Goal: Purchase product/service

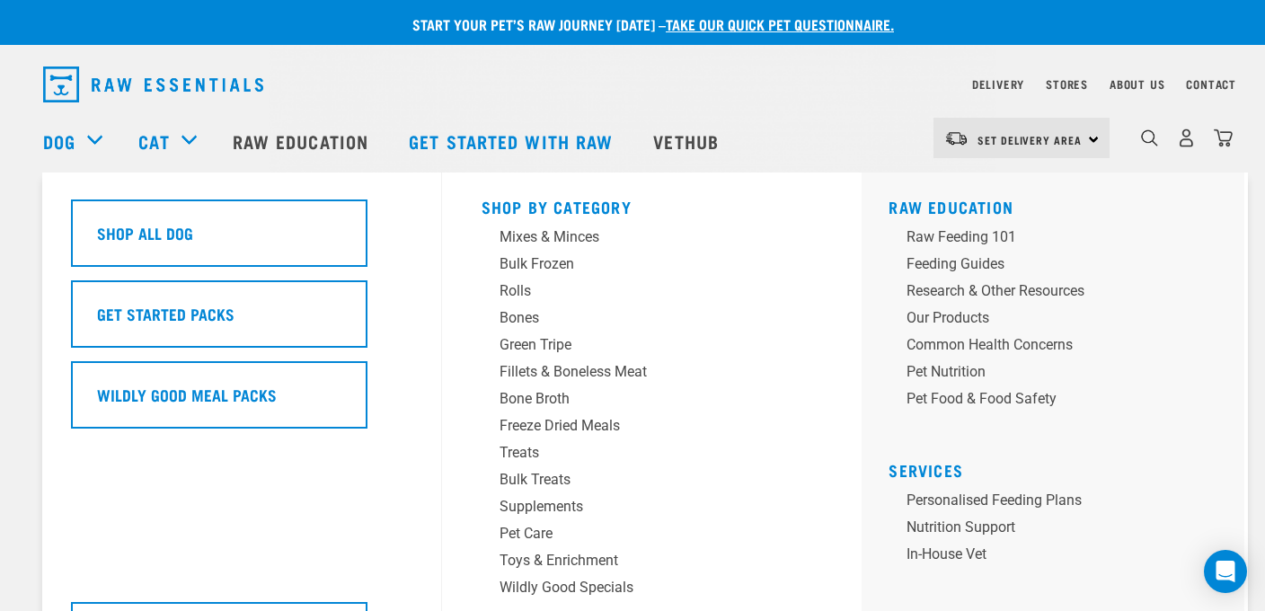
click at [132, 352] on link "Get Started Packs" at bounding box center [241, 320] width 341 height 81
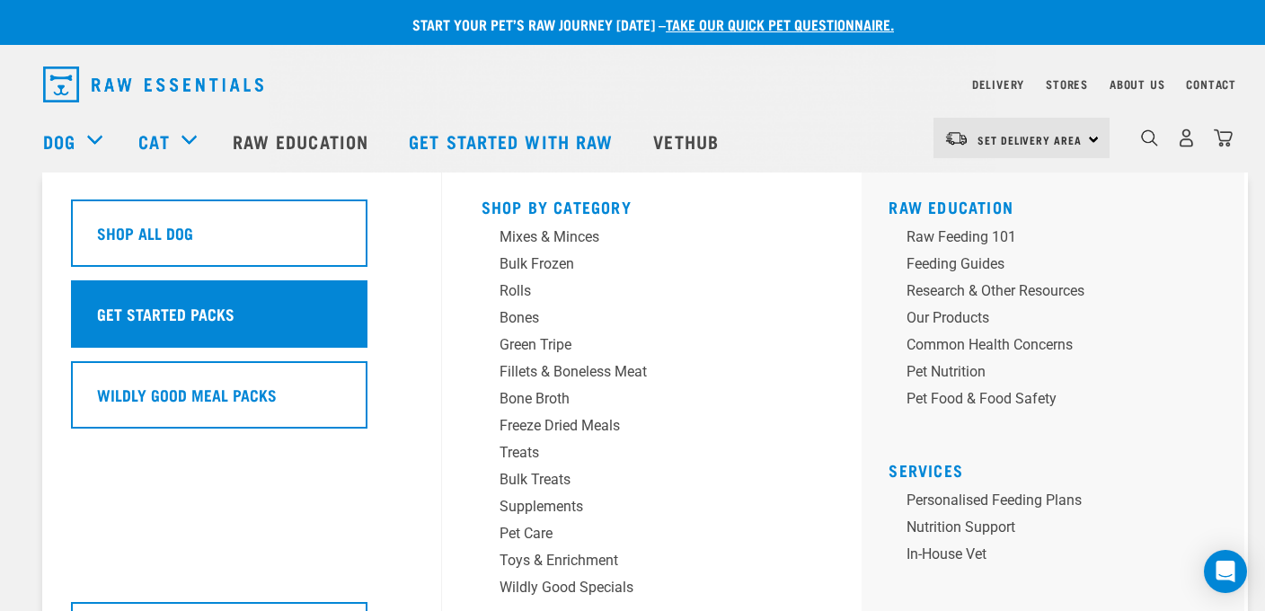
click at [138, 325] on h5 "Get Started Packs" at bounding box center [165, 313] width 137 height 23
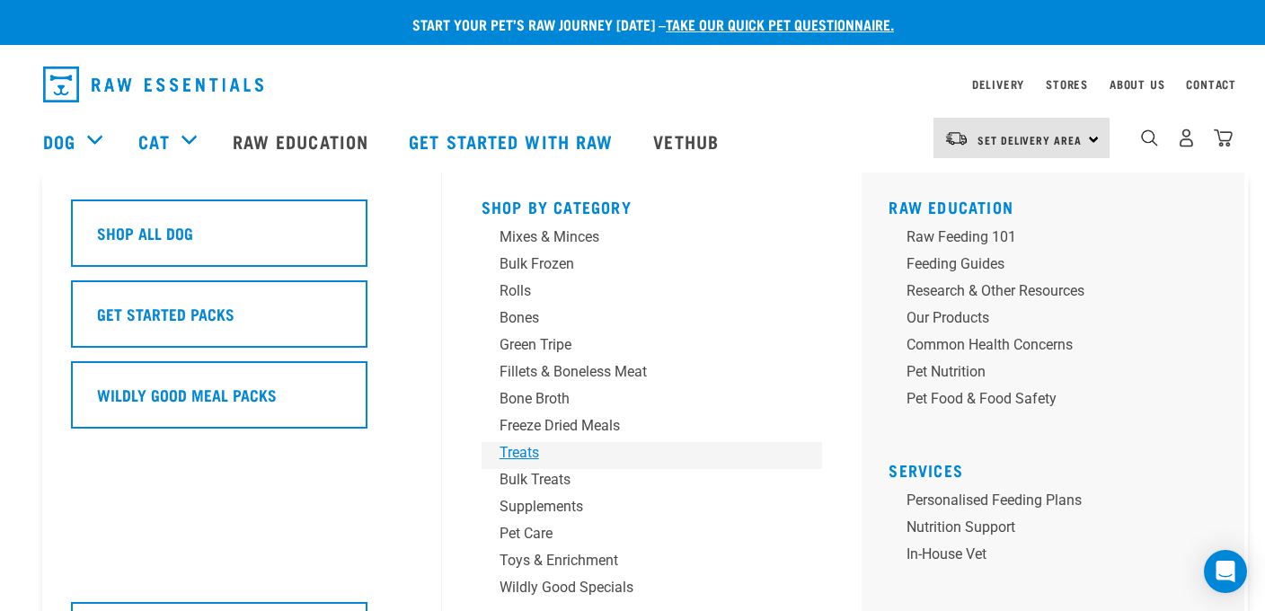
click at [533, 451] on div "Treats" at bounding box center [640, 453] width 280 height 22
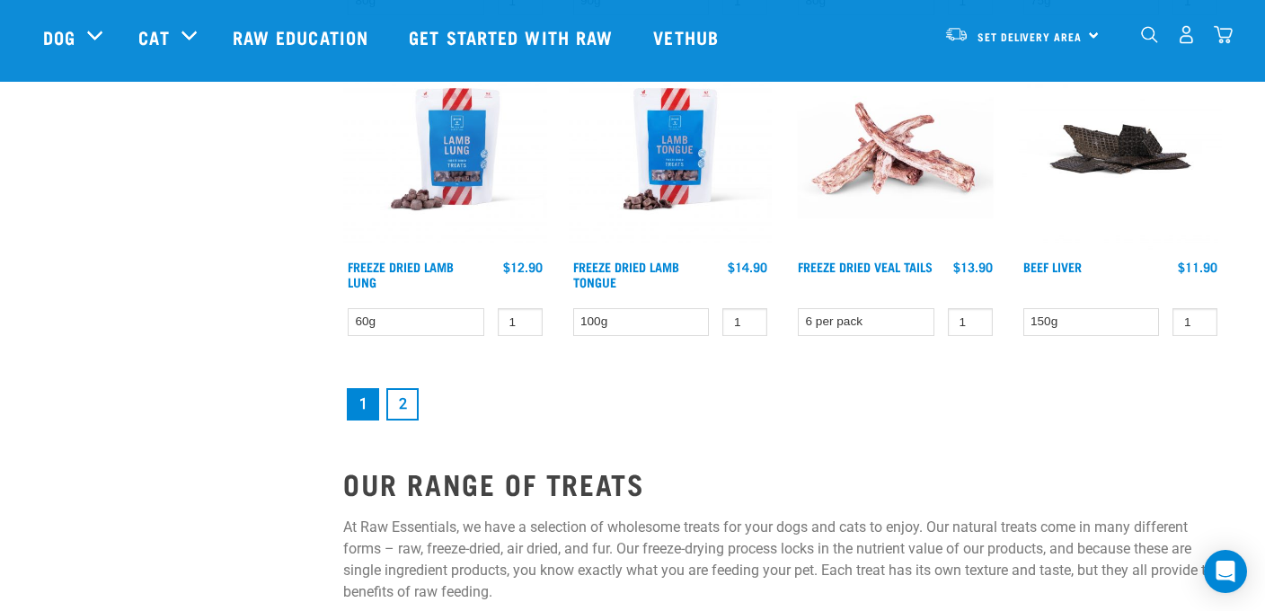
scroll to position [2491, 0]
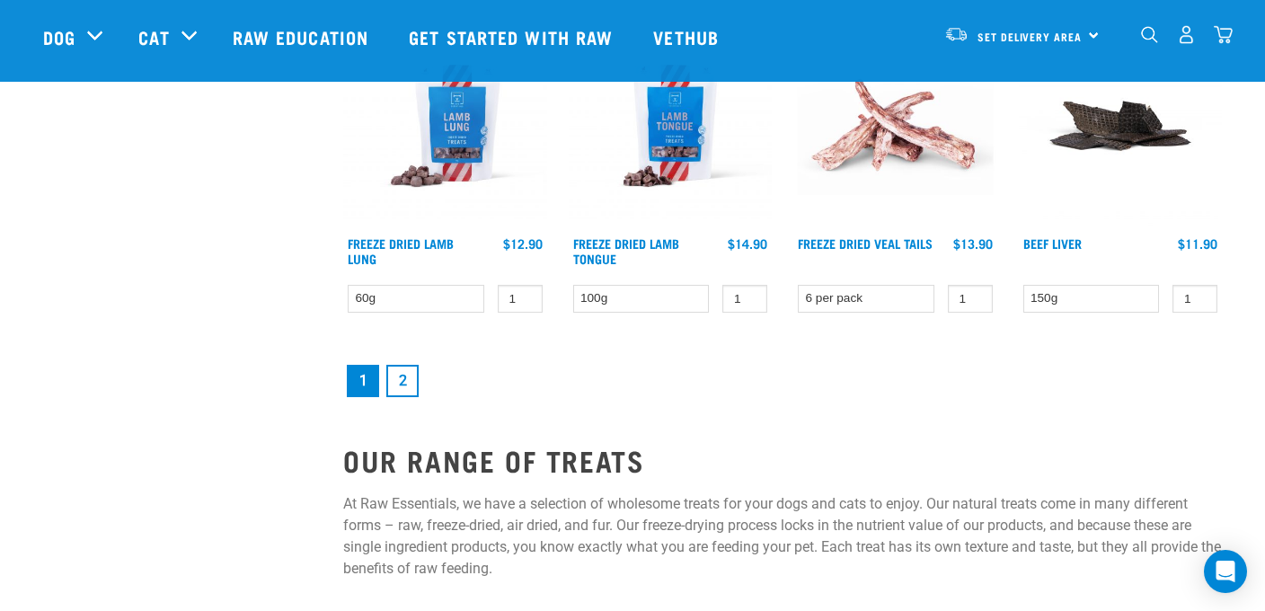
click at [405, 377] on link "2" at bounding box center [402, 381] width 32 height 32
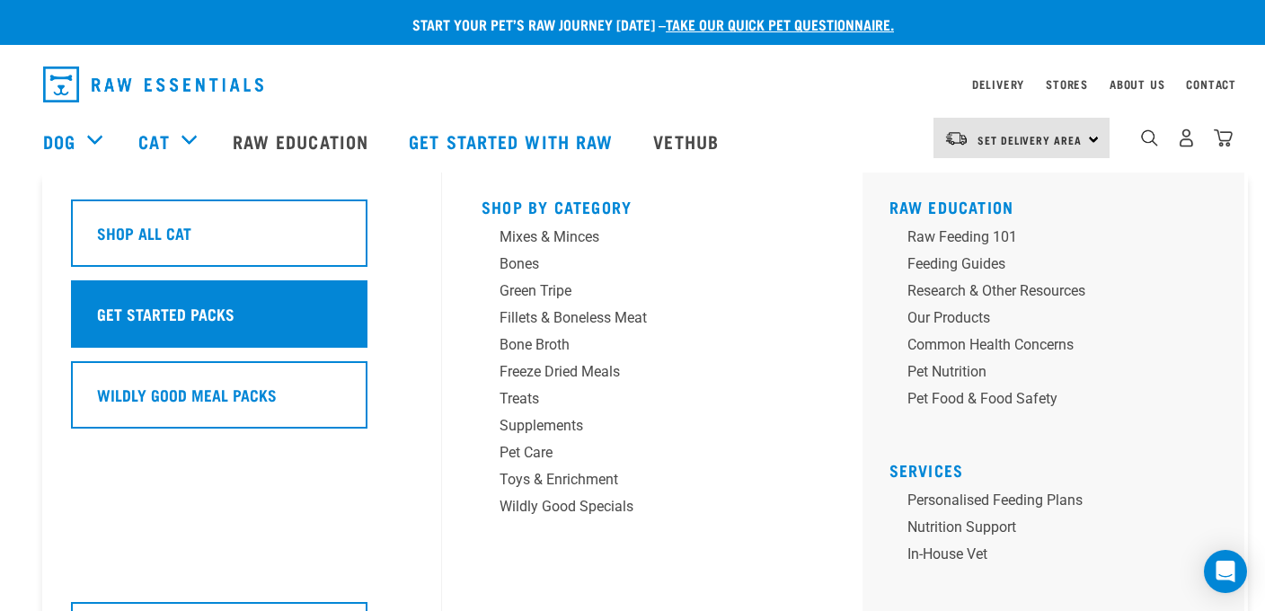
click at [304, 298] on div "Get Started Packs" at bounding box center [219, 313] width 297 height 67
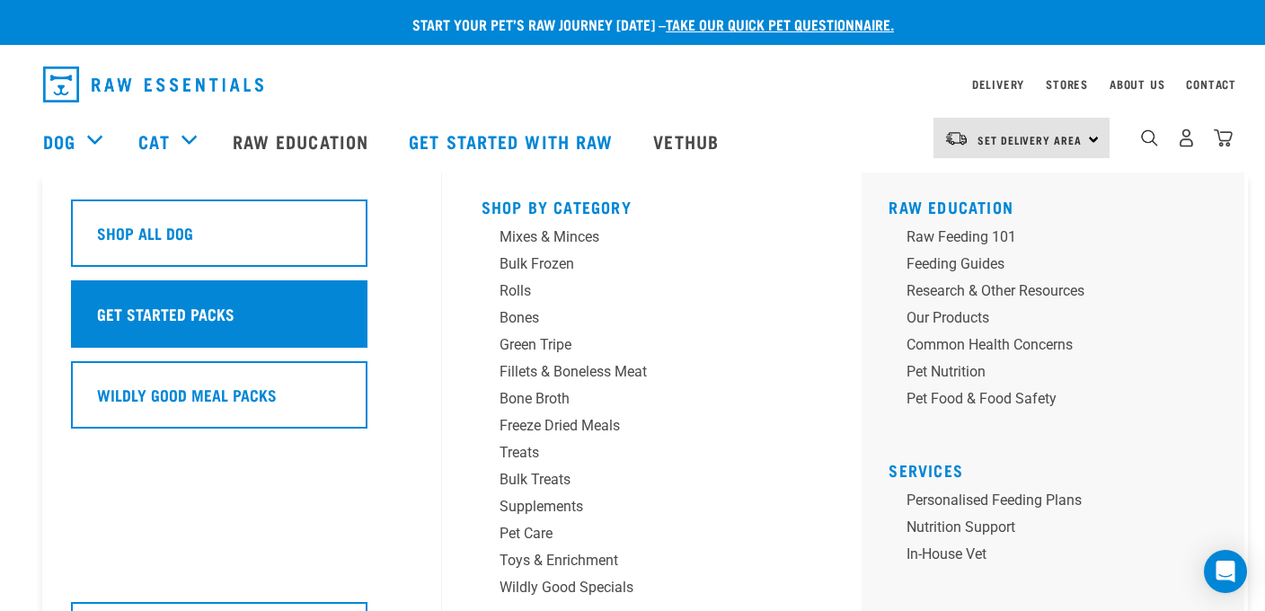
click at [125, 315] on h5 "Get Started Packs" at bounding box center [165, 313] width 137 height 23
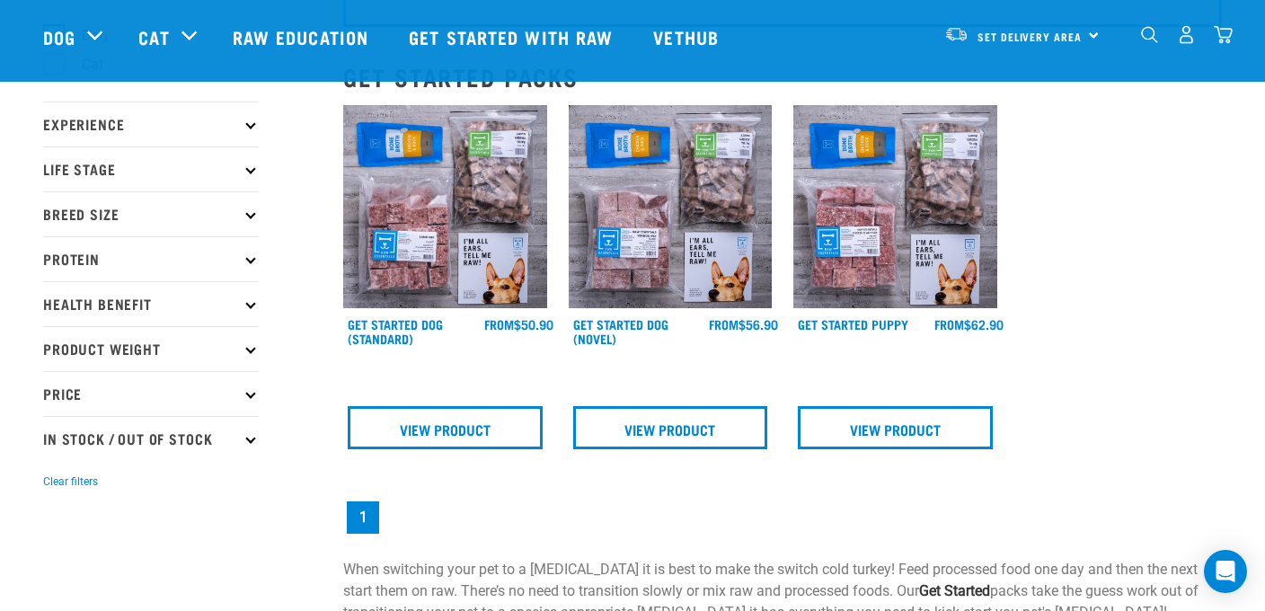
scroll to position [173, 0]
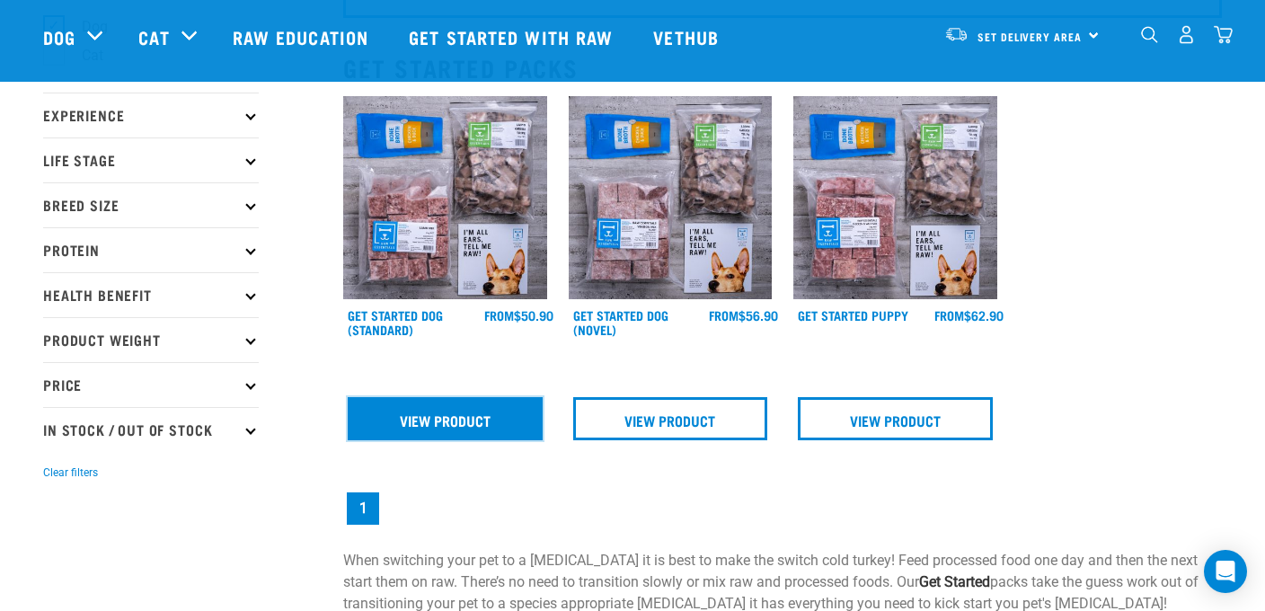
click at [468, 435] on link "View Product" at bounding box center [445, 418] width 195 height 43
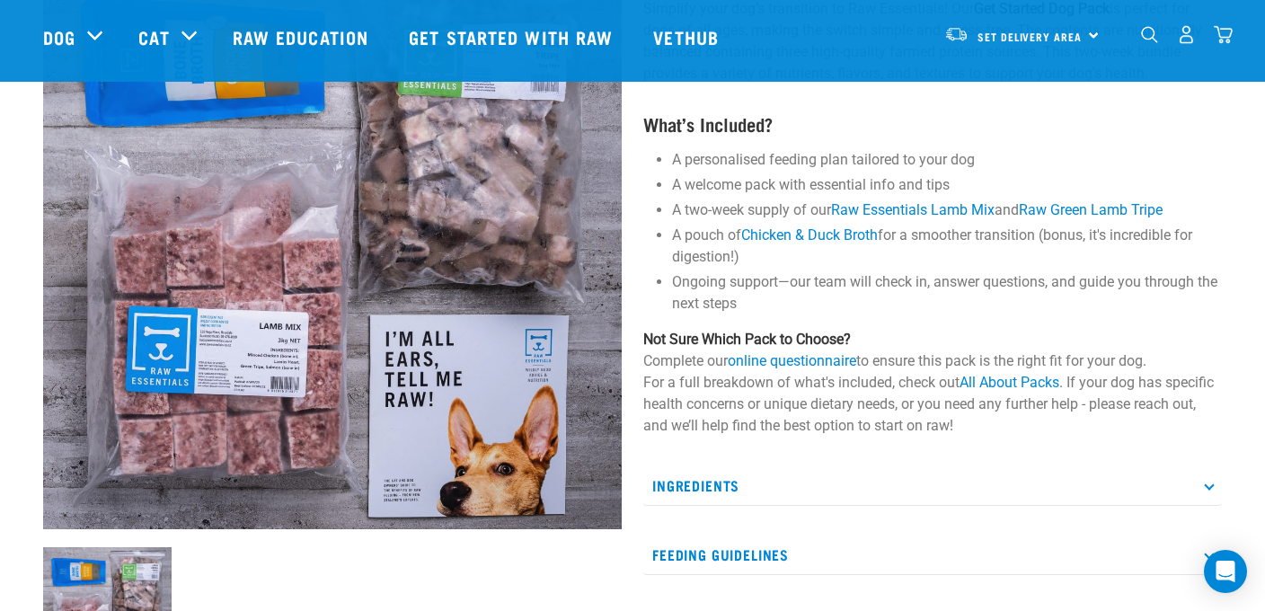
scroll to position [56, 0]
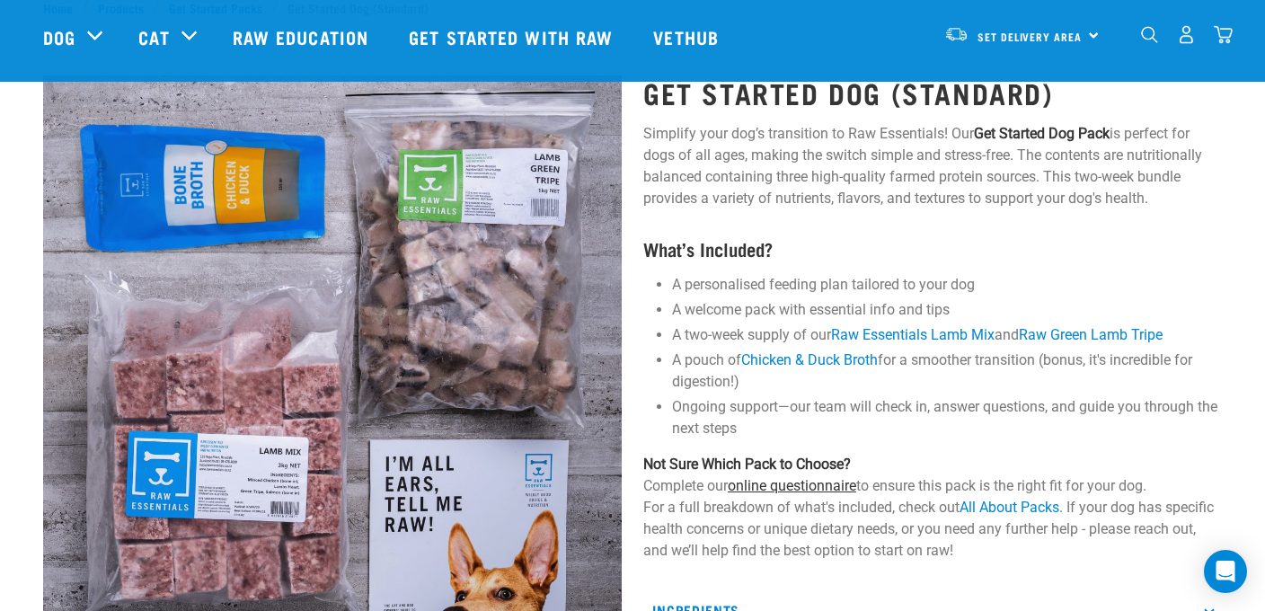
click at [820, 485] on link "online questionnaire" at bounding box center [792, 485] width 129 height 17
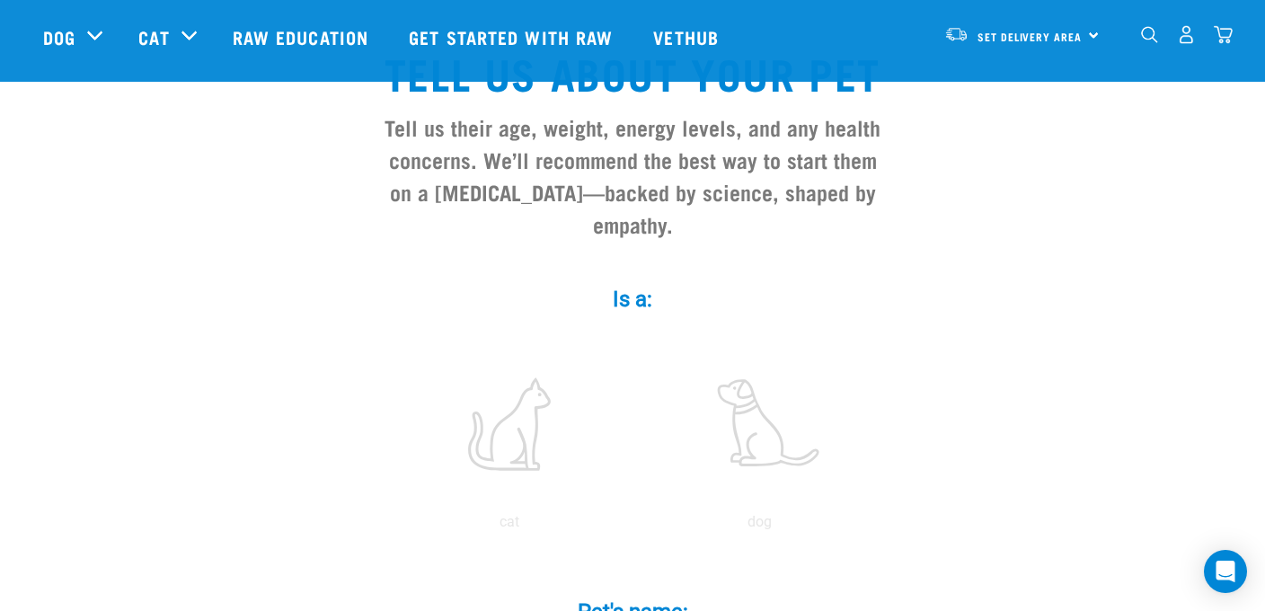
scroll to position [217, 0]
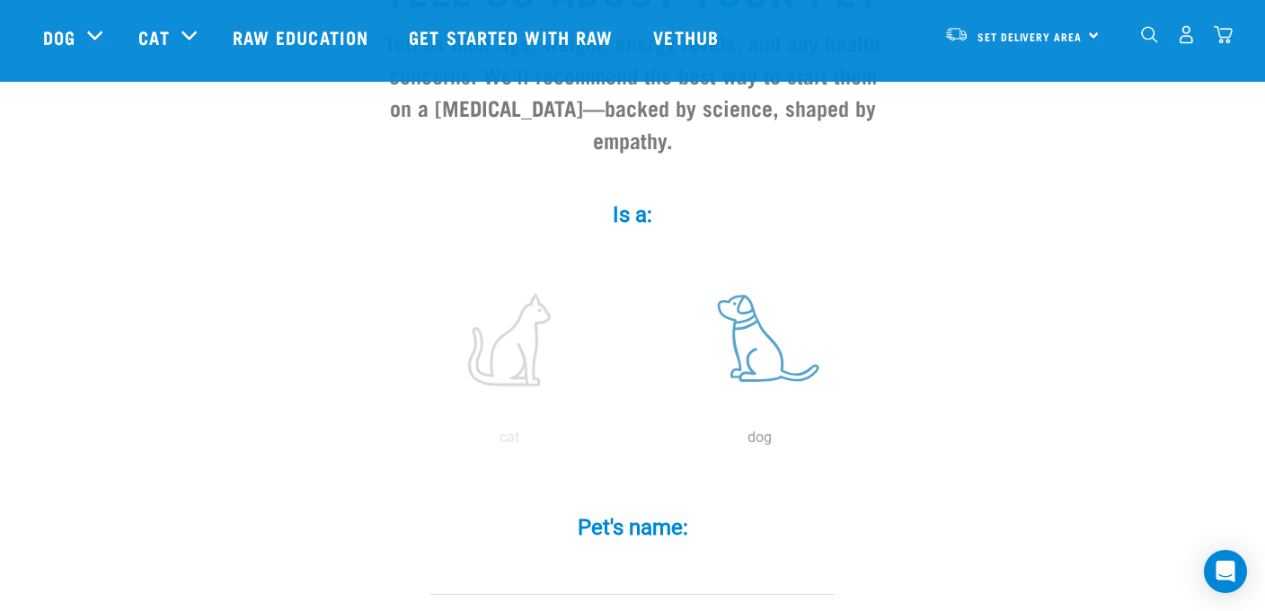
click at [785, 356] on label at bounding box center [759, 339] width 243 height 153
click at [634, 442] on input "radio" at bounding box center [634, 442] width 0 height 0
click at [773, 363] on label at bounding box center [759, 339] width 243 height 153
click at [634, 442] on input "radio" at bounding box center [634, 442] width 0 height 0
click at [754, 381] on label at bounding box center [759, 339] width 243 height 153
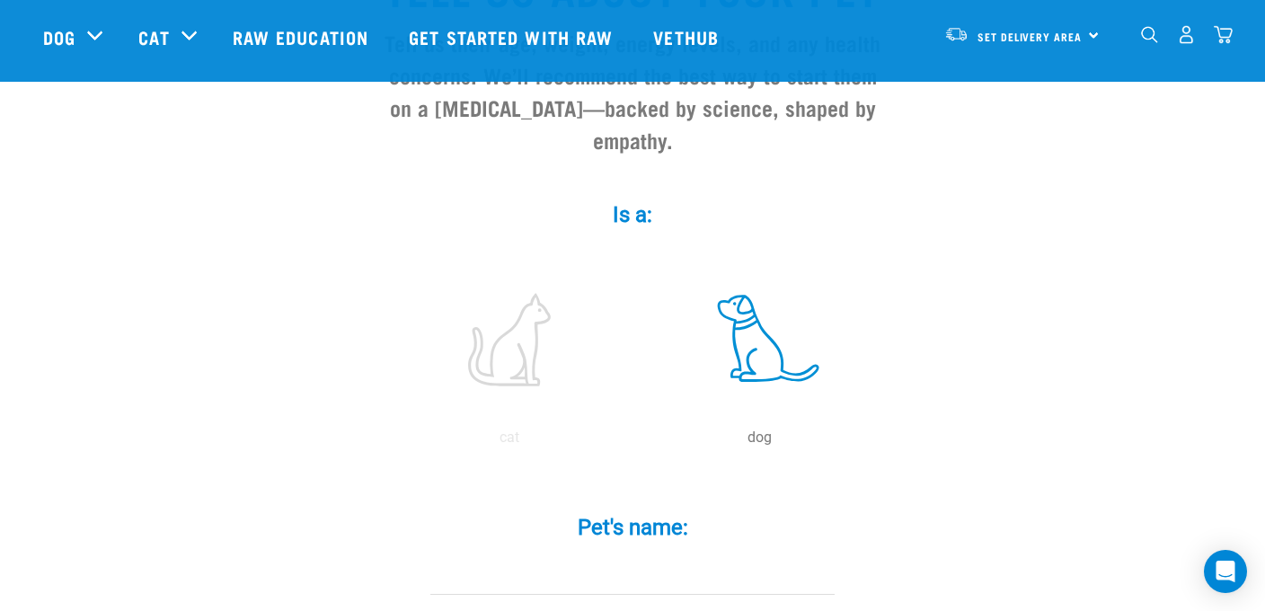
click at [634, 442] on input "radio" at bounding box center [634, 442] width 0 height 0
click at [765, 448] on p "dog" at bounding box center [759, 438] width 243 height 22
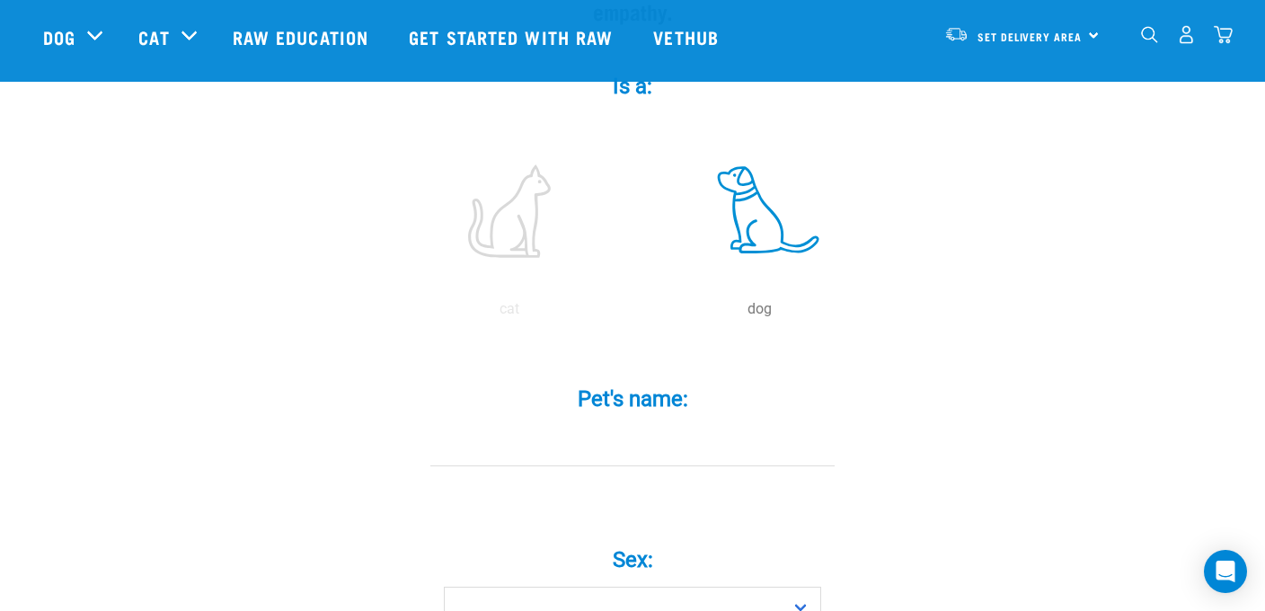
scroll to position [373, 0]
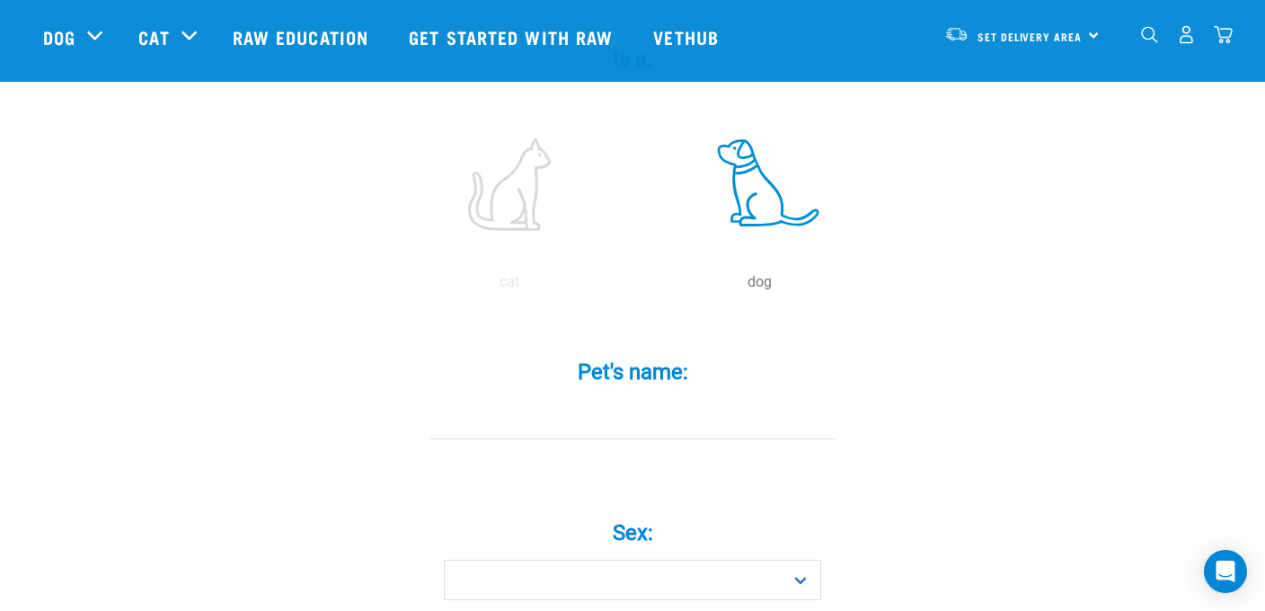
click at [656, 439] on input "Pet's name: *" at bounding box center [632, 419] width 404 height 40
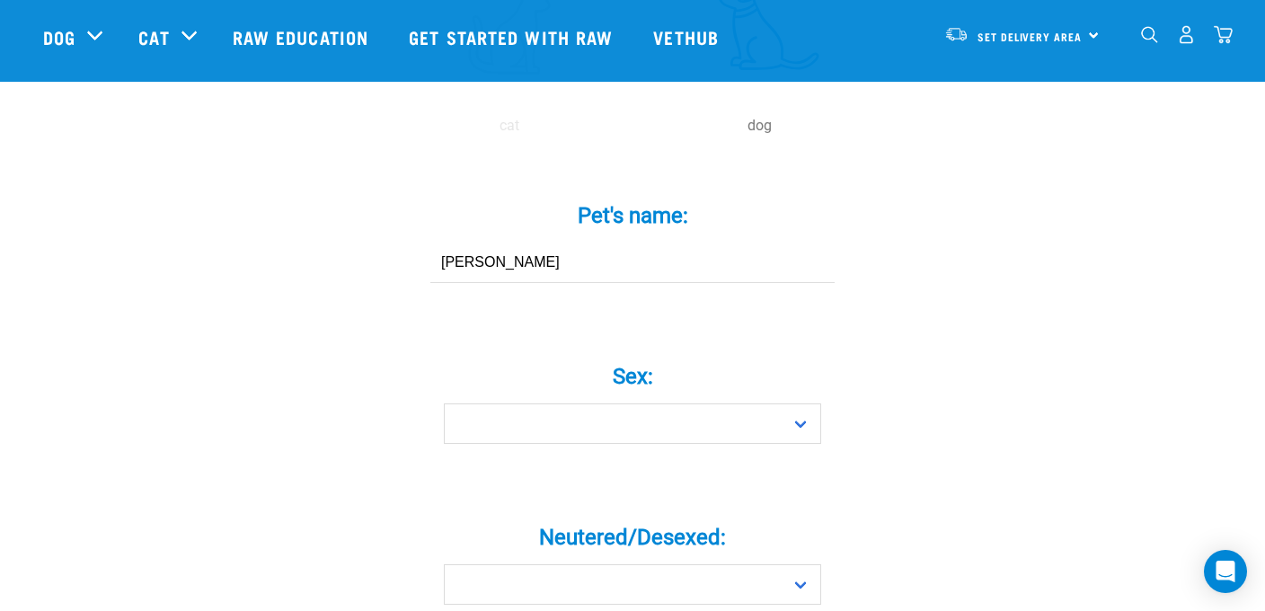
scroll to position [545, 0]
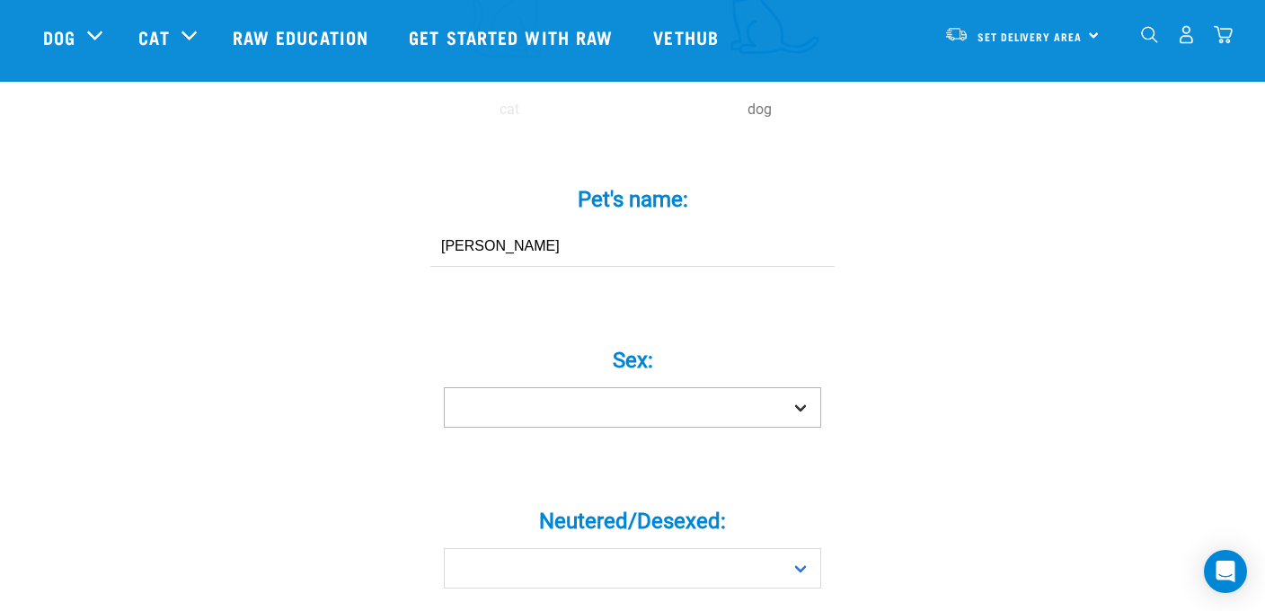
type input "frank"
select select "boy"
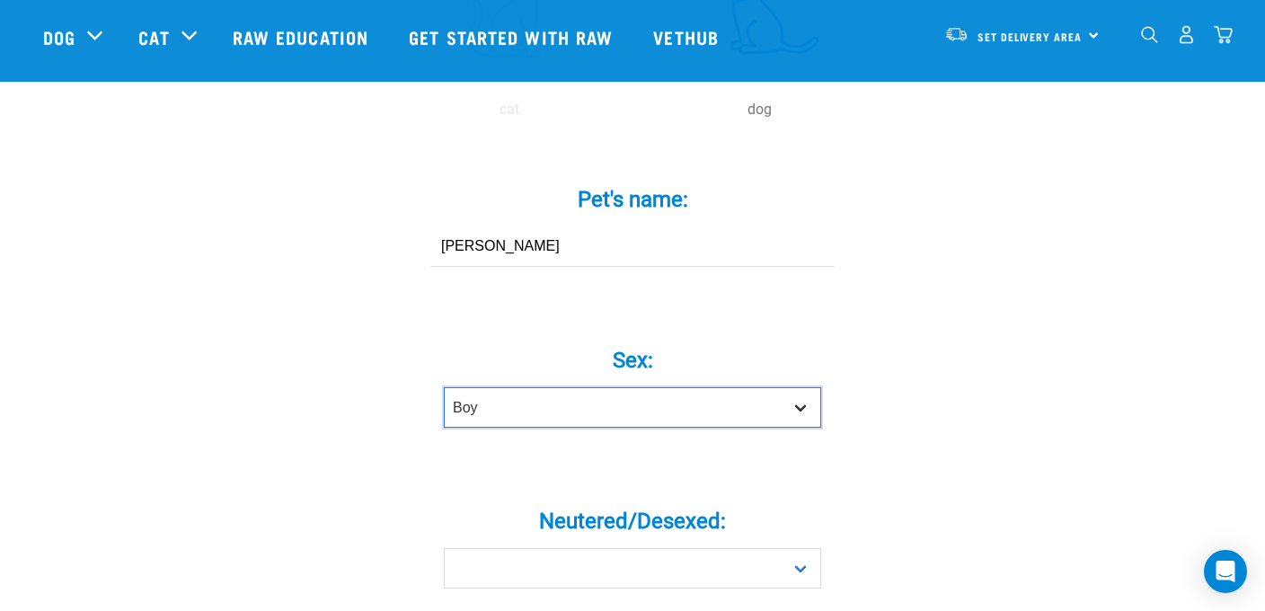
click option "Boy" at bounding box center [0, 0] width 0 height 0
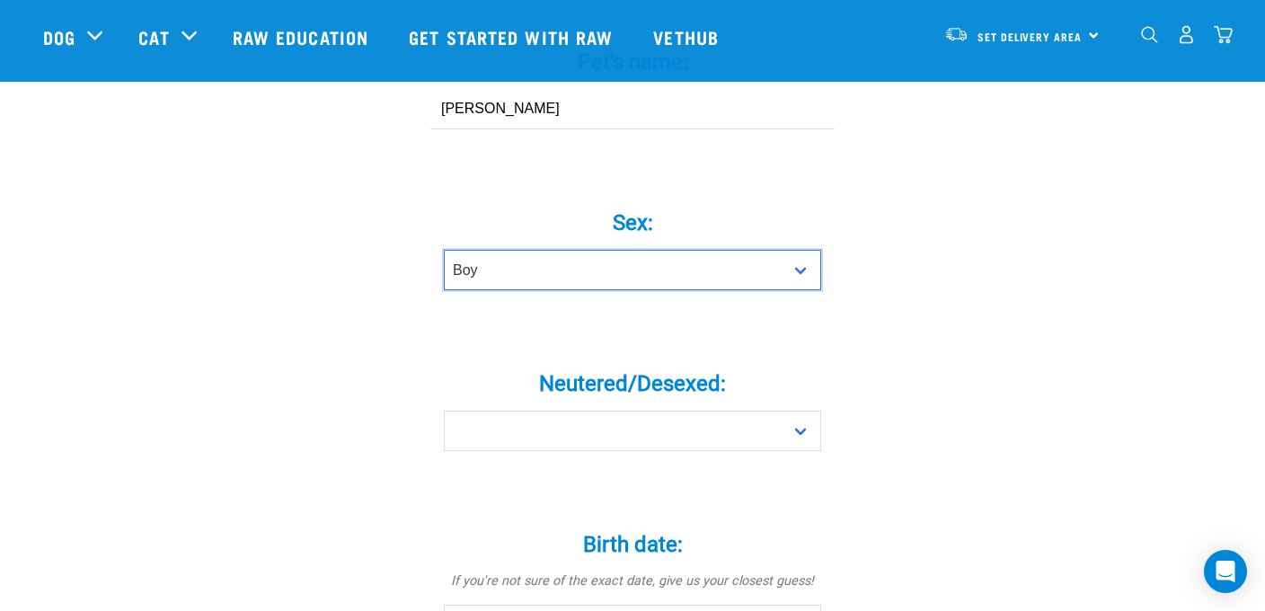
scroll to position [695, 0]
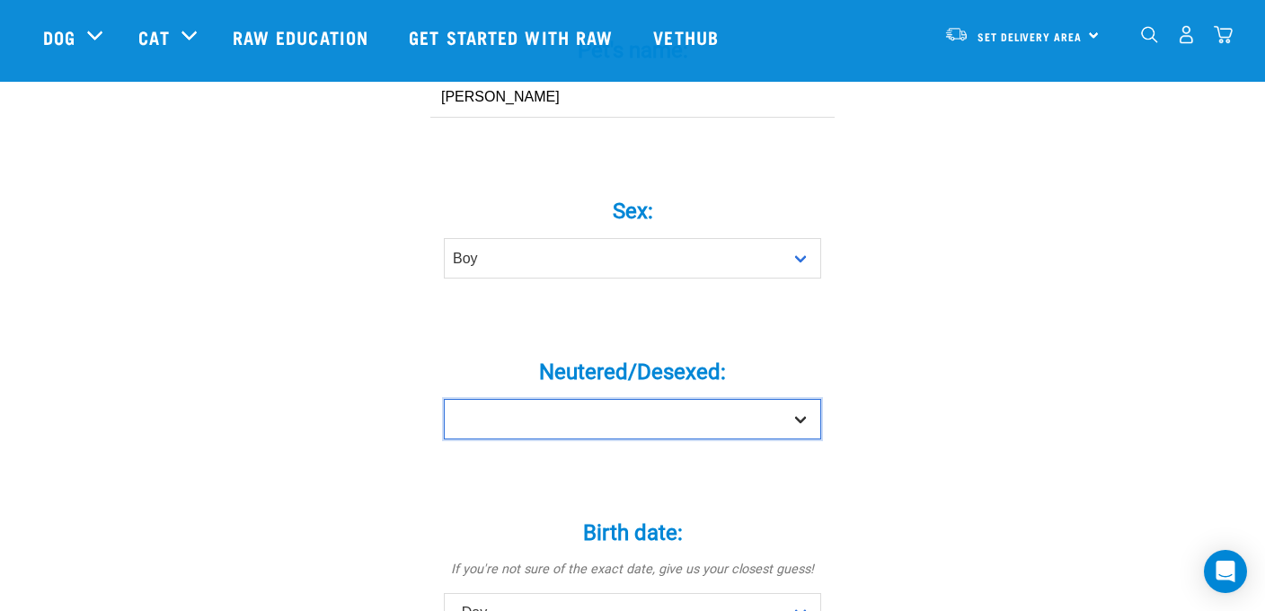
select select "no"
click option "No" at bounding box center [0, 0] width 0 height 0
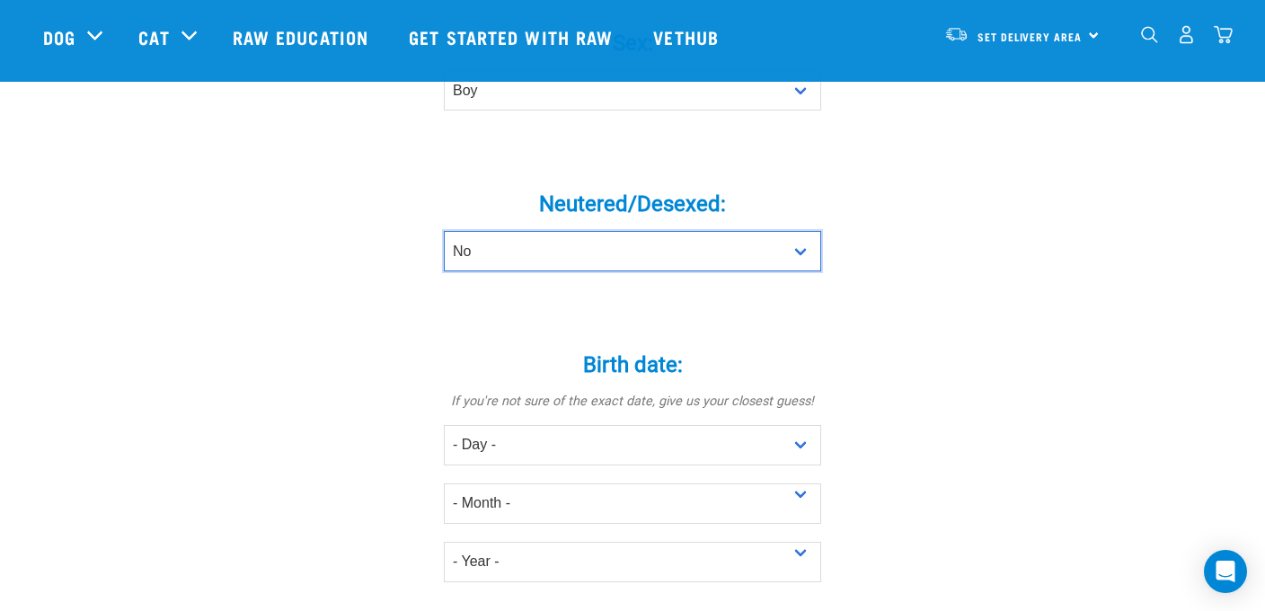
scroll to position [877, 0]
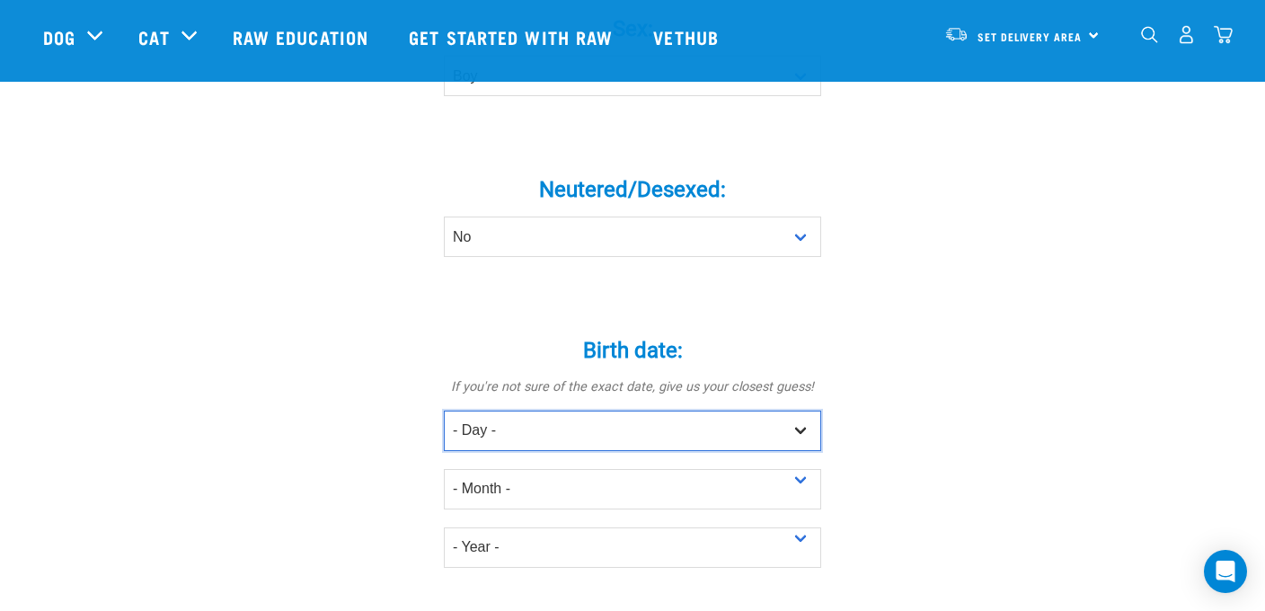
click at [444, 411] on select "- Day - 1 2 3 4 5 6 7 8 9 10 11 12 13 14 15 16 17 18 19 20 21 22 23 24 25 26 27" at bounding box center [632, 431] width 377 height 40
select select "16"
click option "16" at bounding box center [0, 0] width 0 height 0
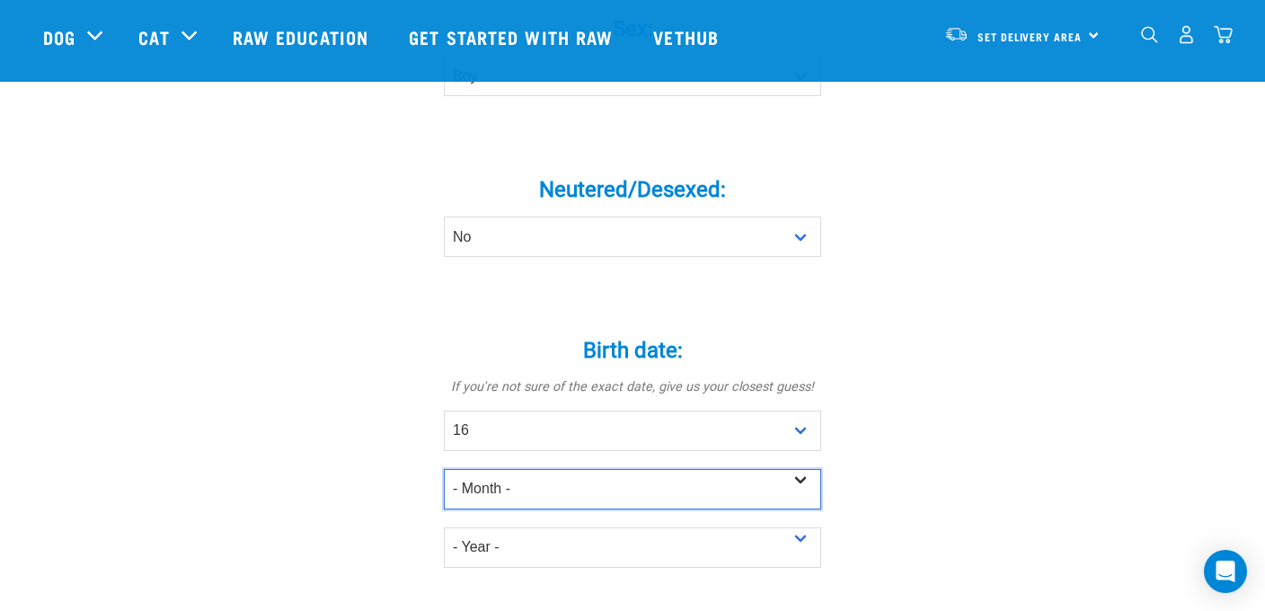
click at [444, 469] on select "- Month - January February March April May June July August September October N…" at bounding box center [632, 489] width 377 height 40
select select "January"
click option "January" at bounding box center [0, 0] width 0 height 0
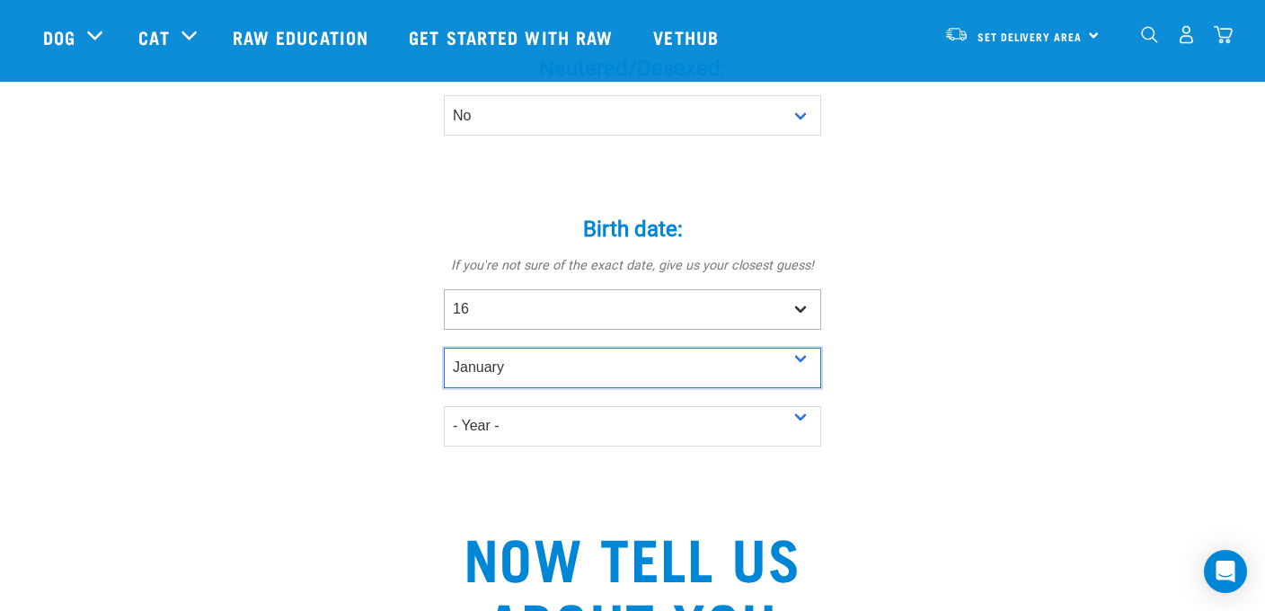
scroll to position [999, 0]
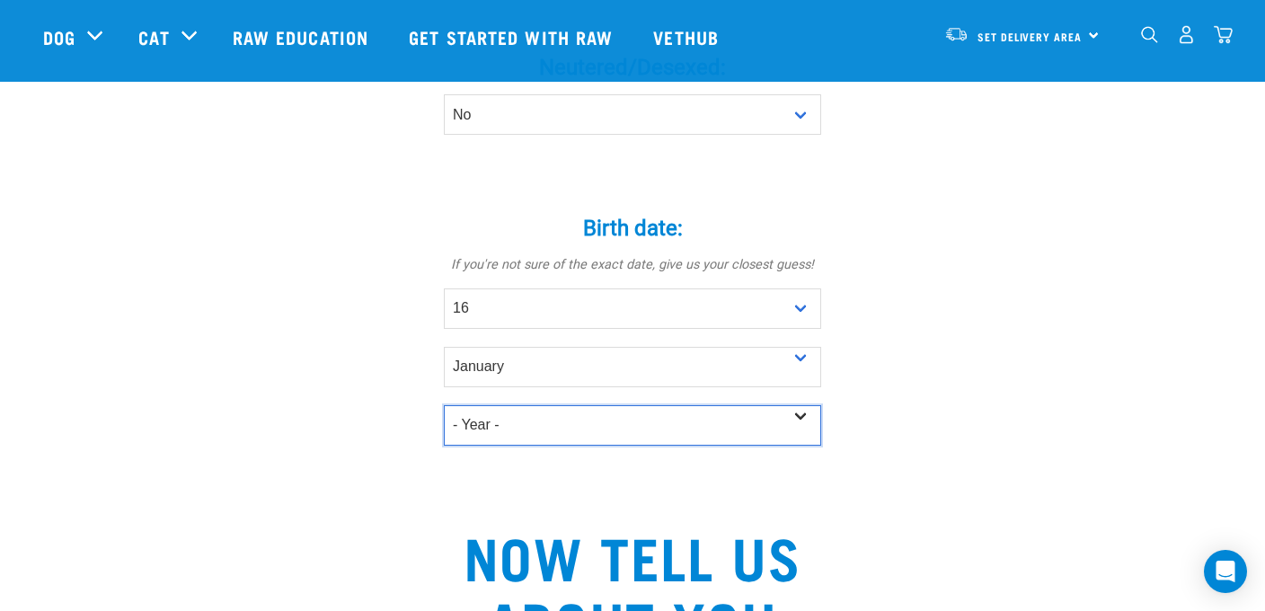
click at [444, 405] on select "- Year - 2025 2024 2023 2022 2021 2020 2019 2018 2017 2016 2015 2014 2013 2012" at bounding box center [632, 425] width 377 height 40
select select "2015"
click option "2015" at bounding box center [0, 0] width 0 height 0
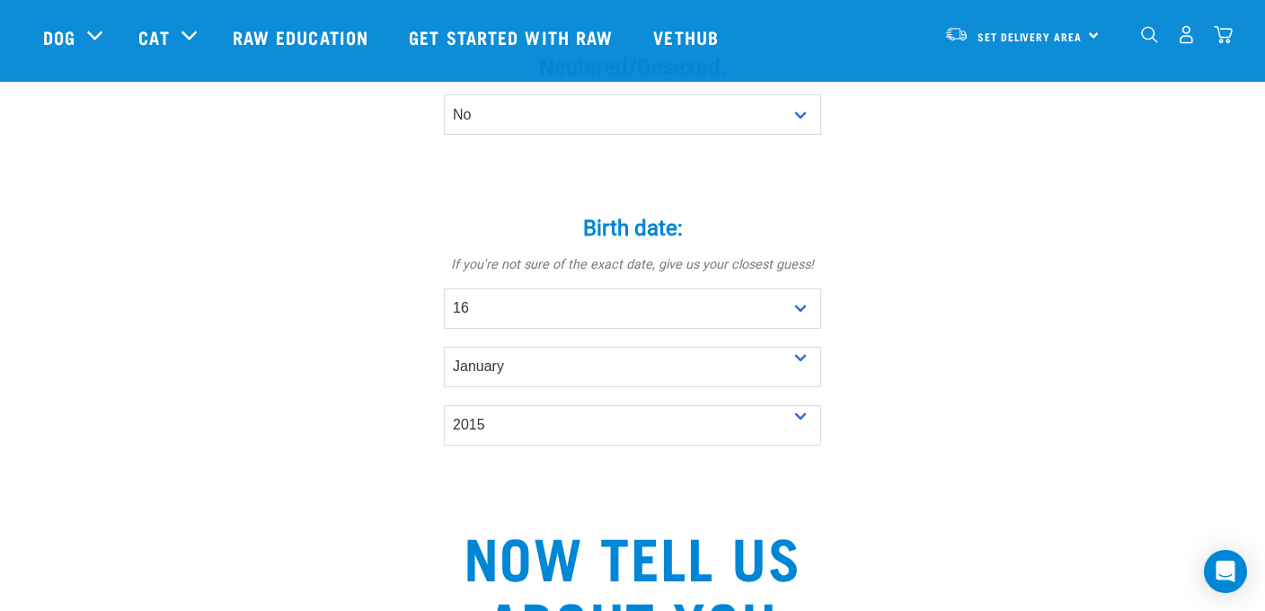
click at [393, 505] on p at bounding box center [632, 498] width 510 height 22
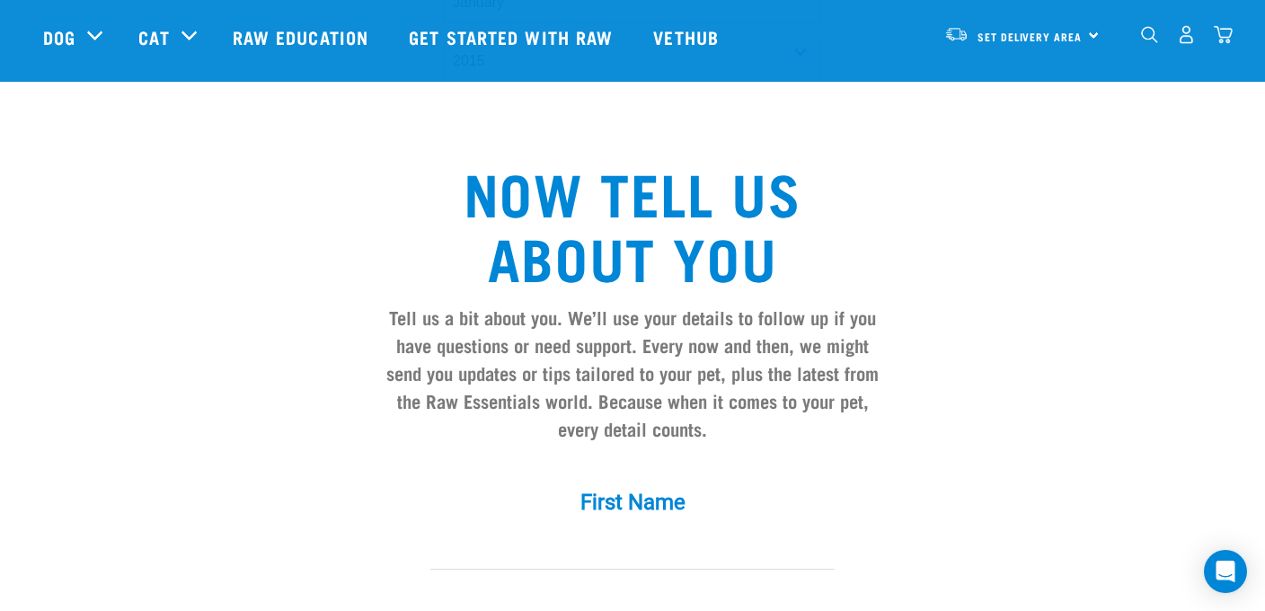
scroll to position [994, 0]
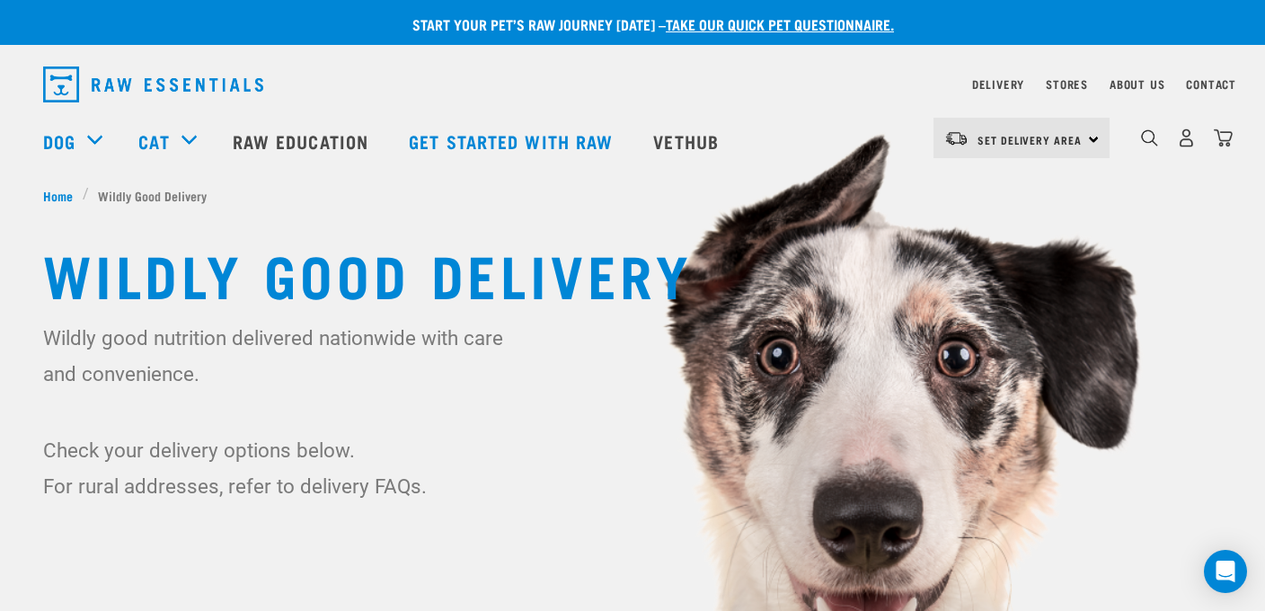
click at [1000, 121] on div "Set Delivery Area North Island South Island" at bounding box center [1022, 138] width 176 height 40
click at [1007, 186] on link "[GEOGRAPHIC_DATA]" at bounding box center [1020, 189] width 173 height 40
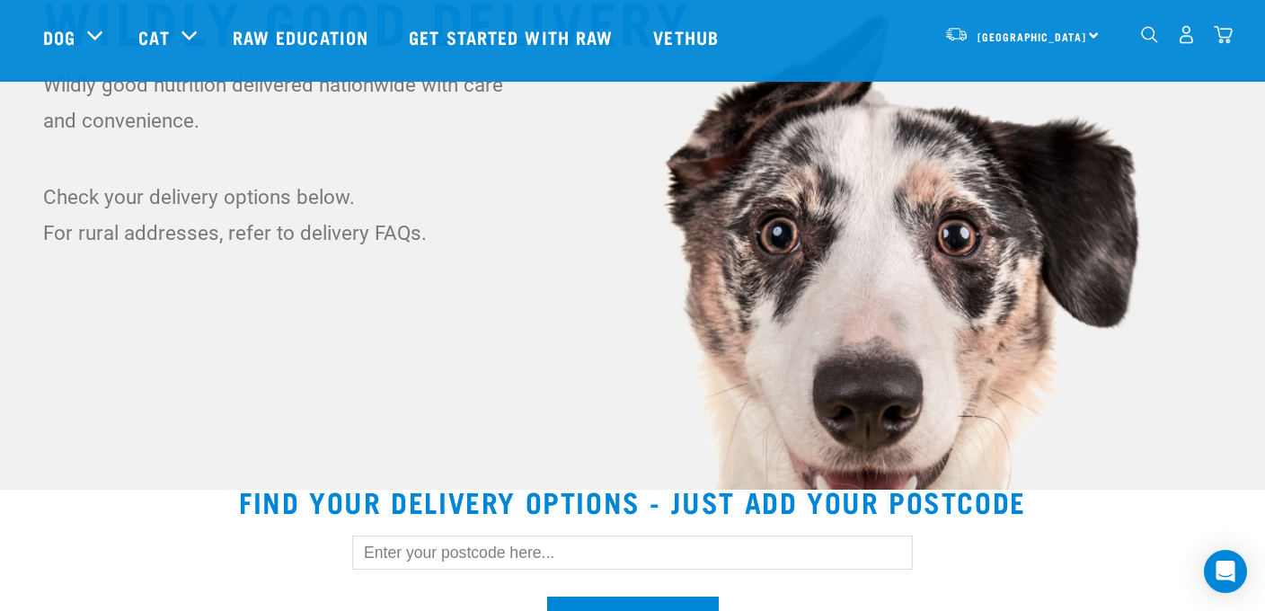
scroll to position [167, 0]
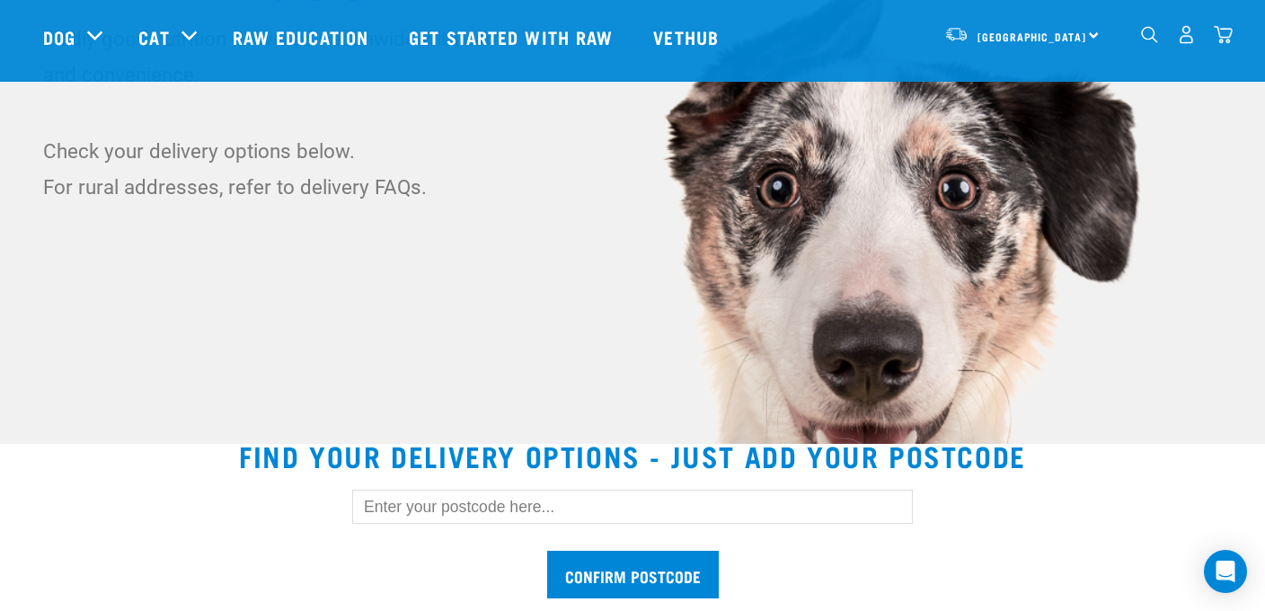
click at [541, 499] on input "text" at bounding box center [632, 507] width 561 height 34
type input "6022"
click at [612, 578] on input "Confirm postcode" at bounding box center [633, 575] width 172 height 48
click at [618, 580] on input "Confirm postcode" at bounding box center [633, 575] width 172 height 48
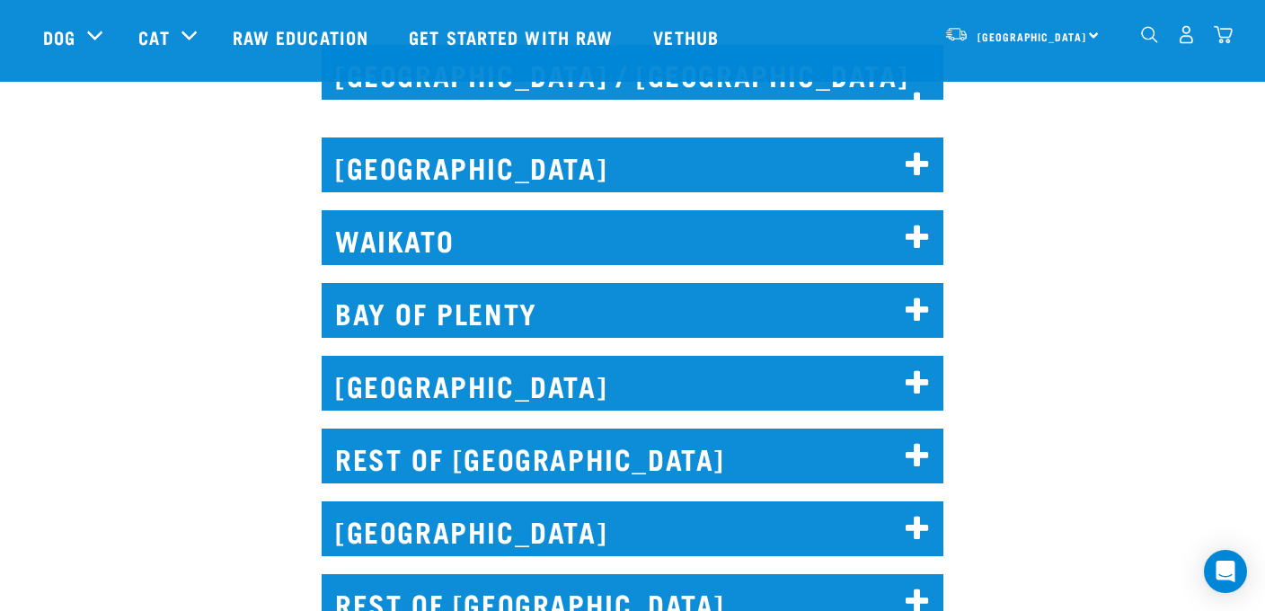
scroll to position [1156, 0]
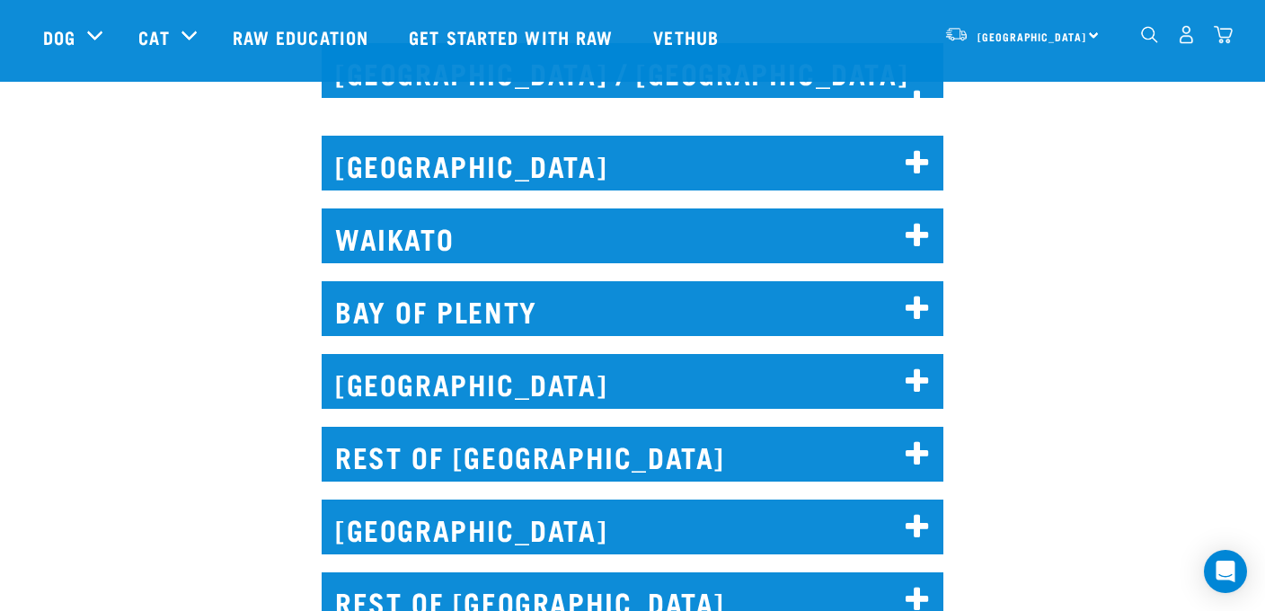
click at [340, 372] on h2 "[GEOGRAPHIC_DATA]" at bounding box center [633, 381] width 622 height 55
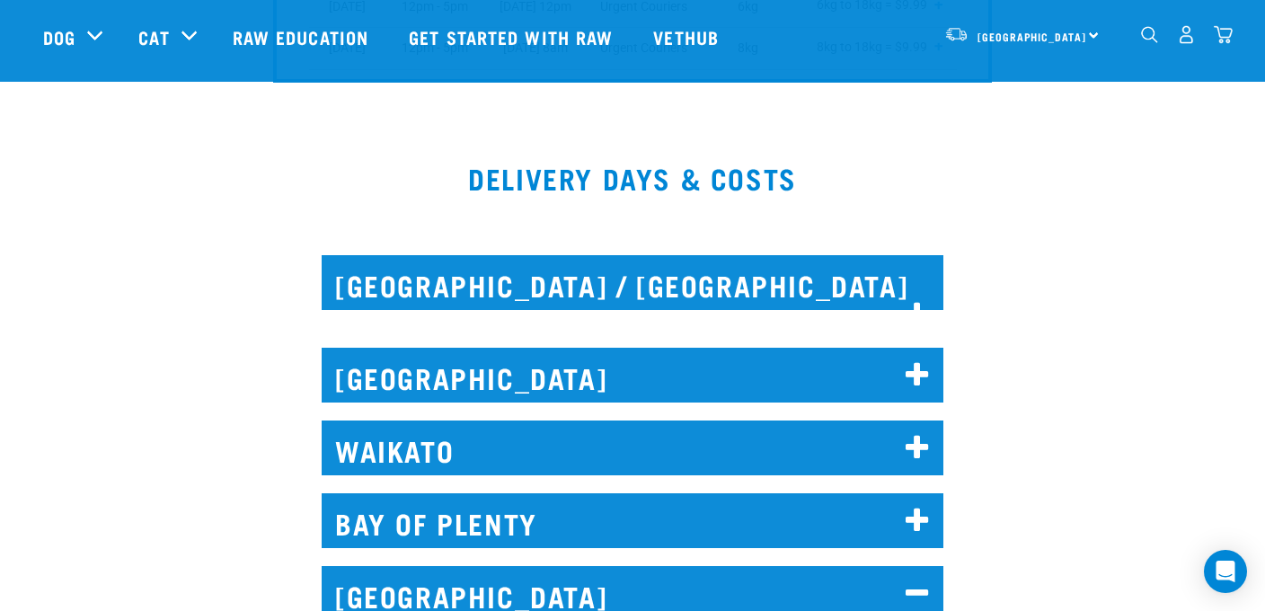
scroll to position [589, 0]
